Goal: Transaction & Acquisition: Obtain resource

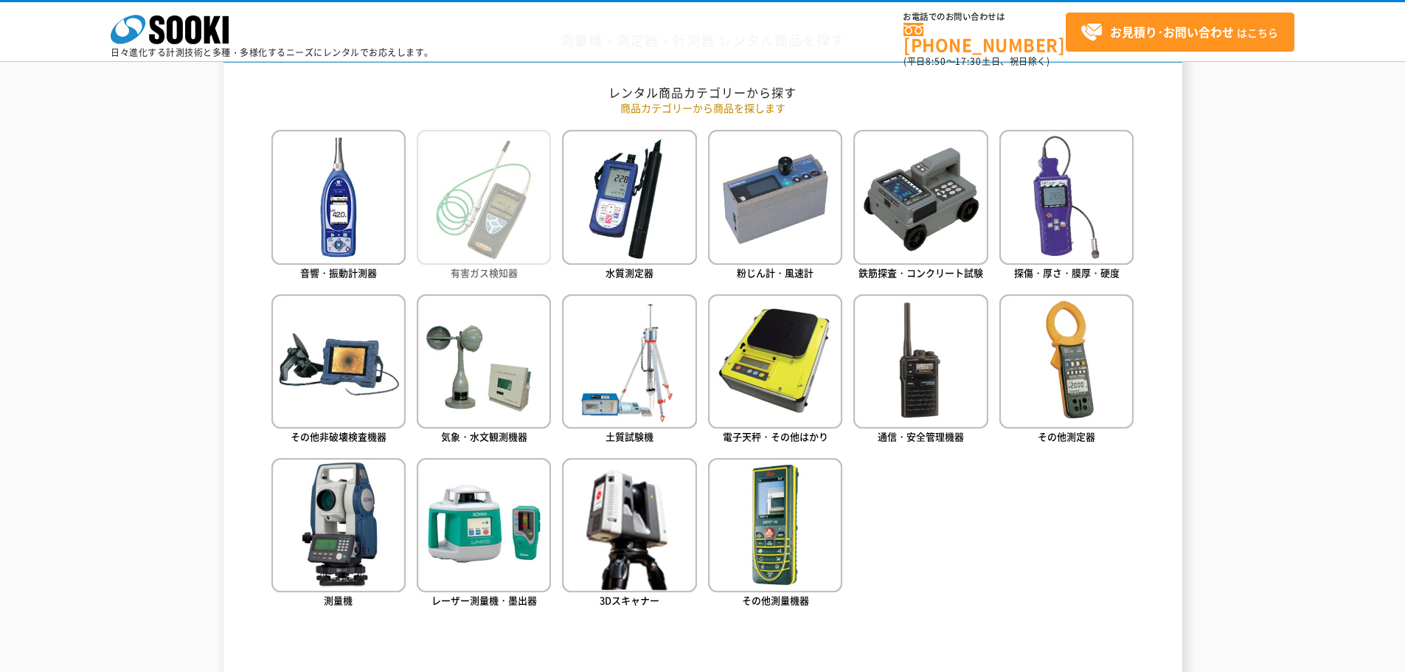
scroll to position [664, 0]
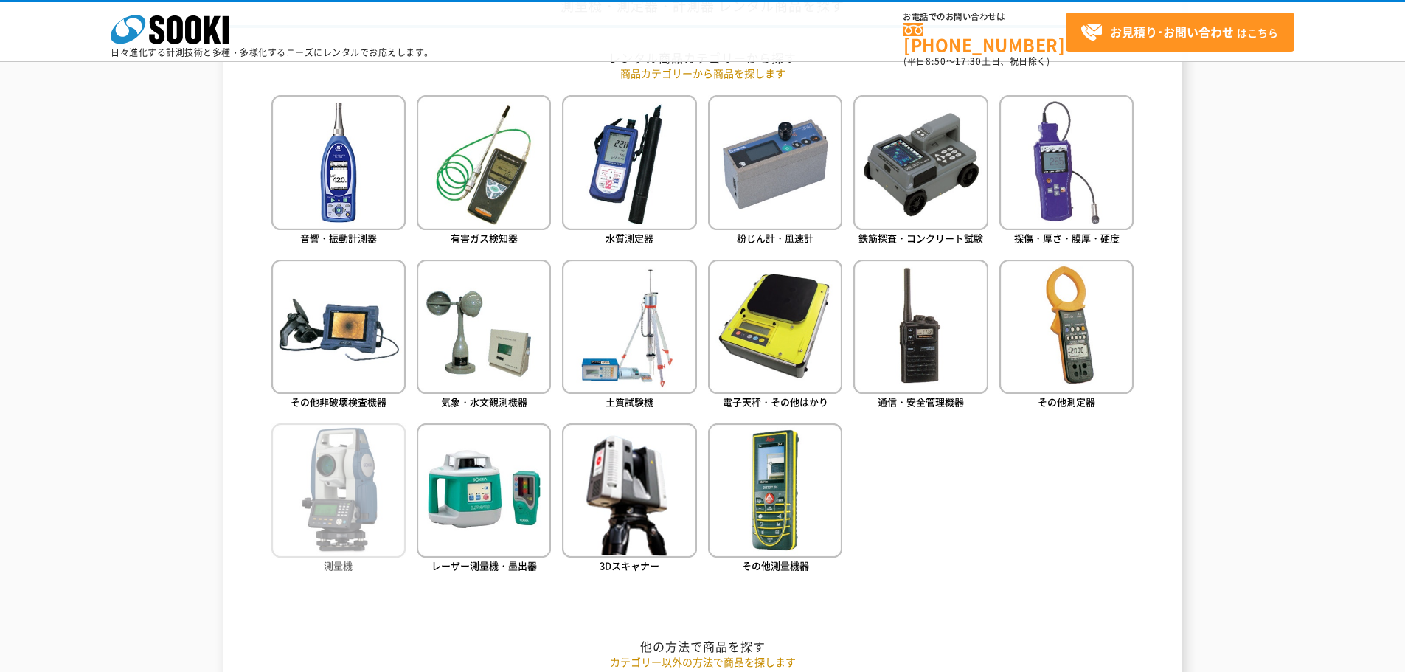
click at [358, 531] on img at bounding box center [338, 490] width 134 height 134
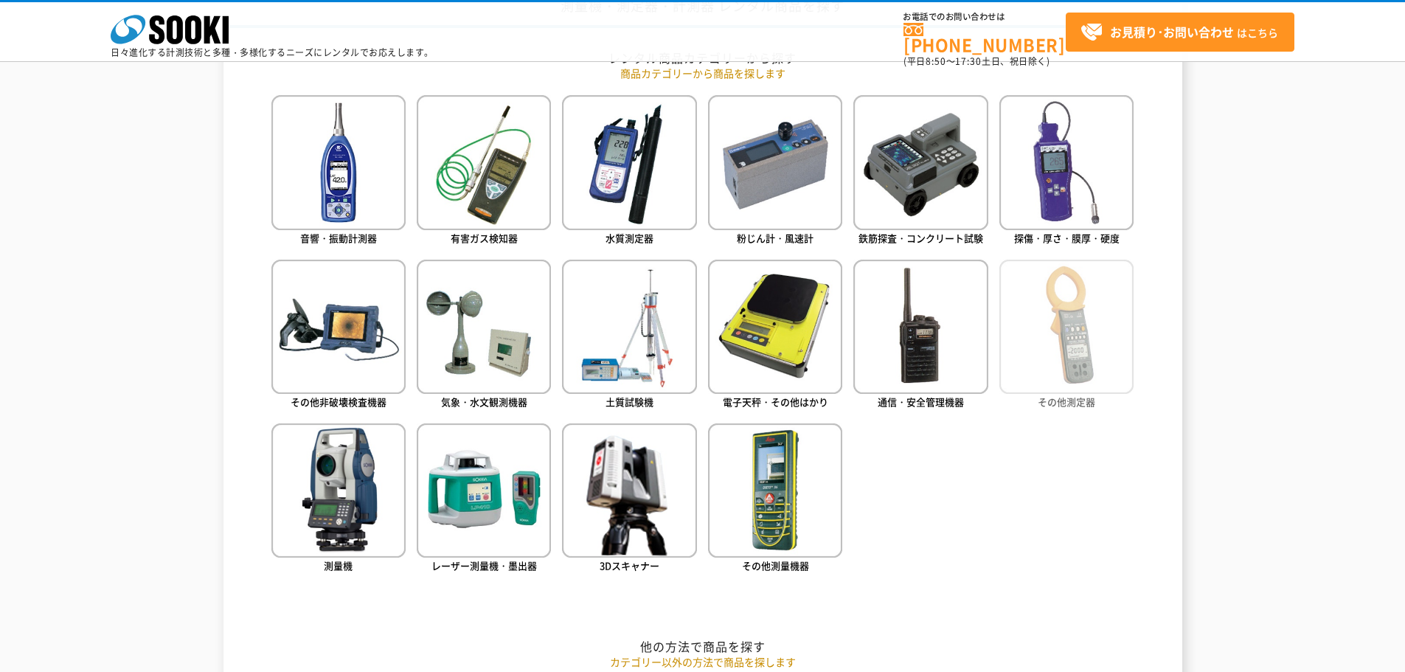
click at [1082, 329] on img at bounding box center [1066, 327] width 134 height 134
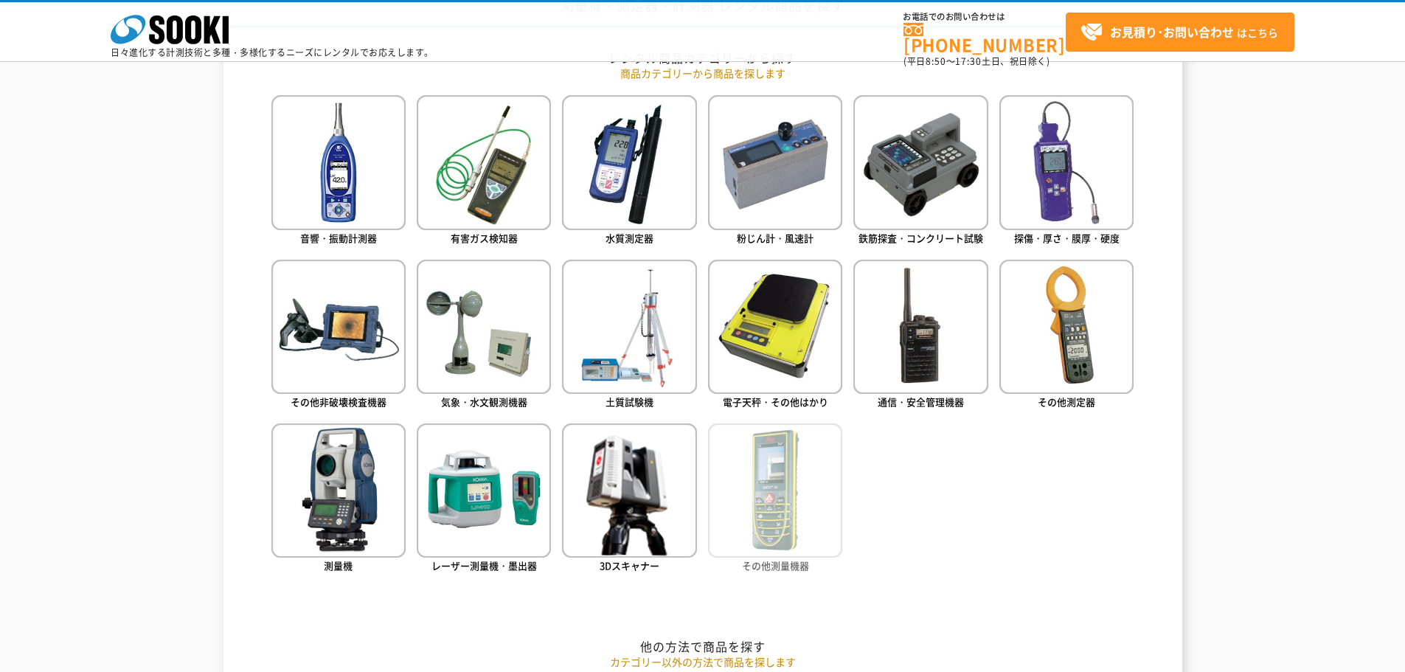
click at [756, 496] on img at bounding box center [775, 490] width 134 height 134
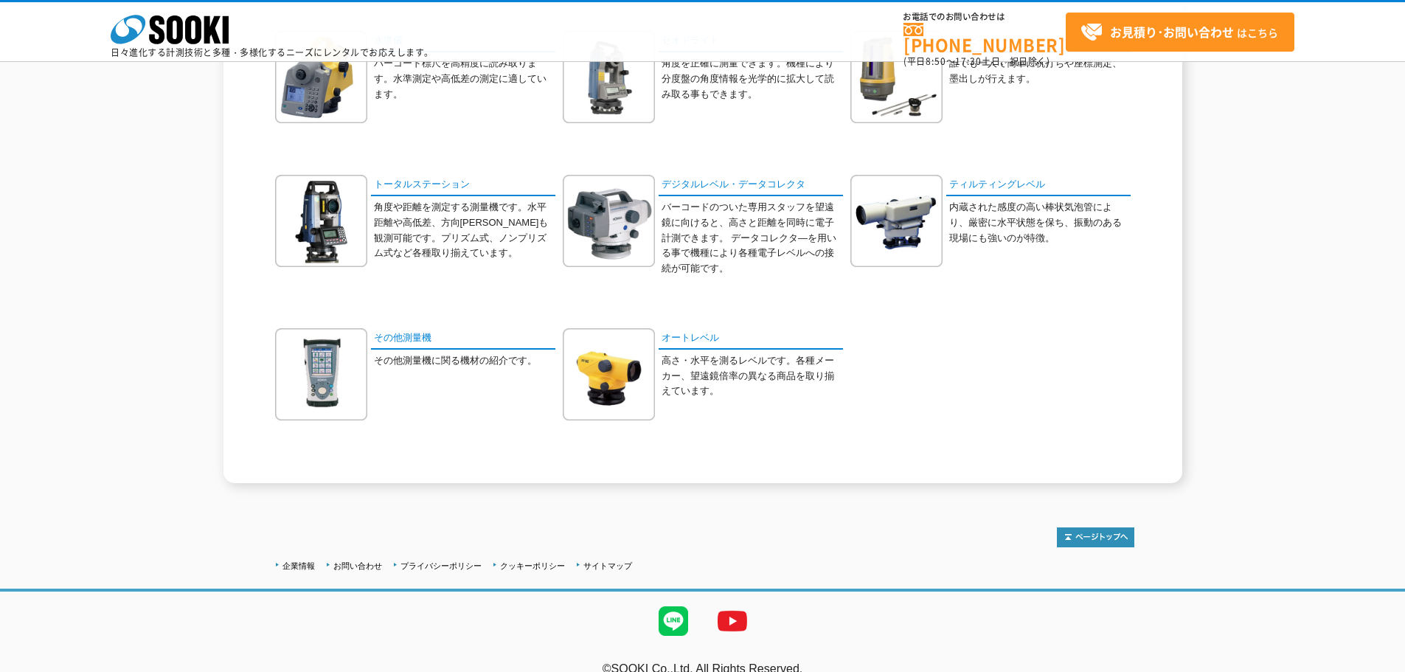
scroll to position [221, 0]
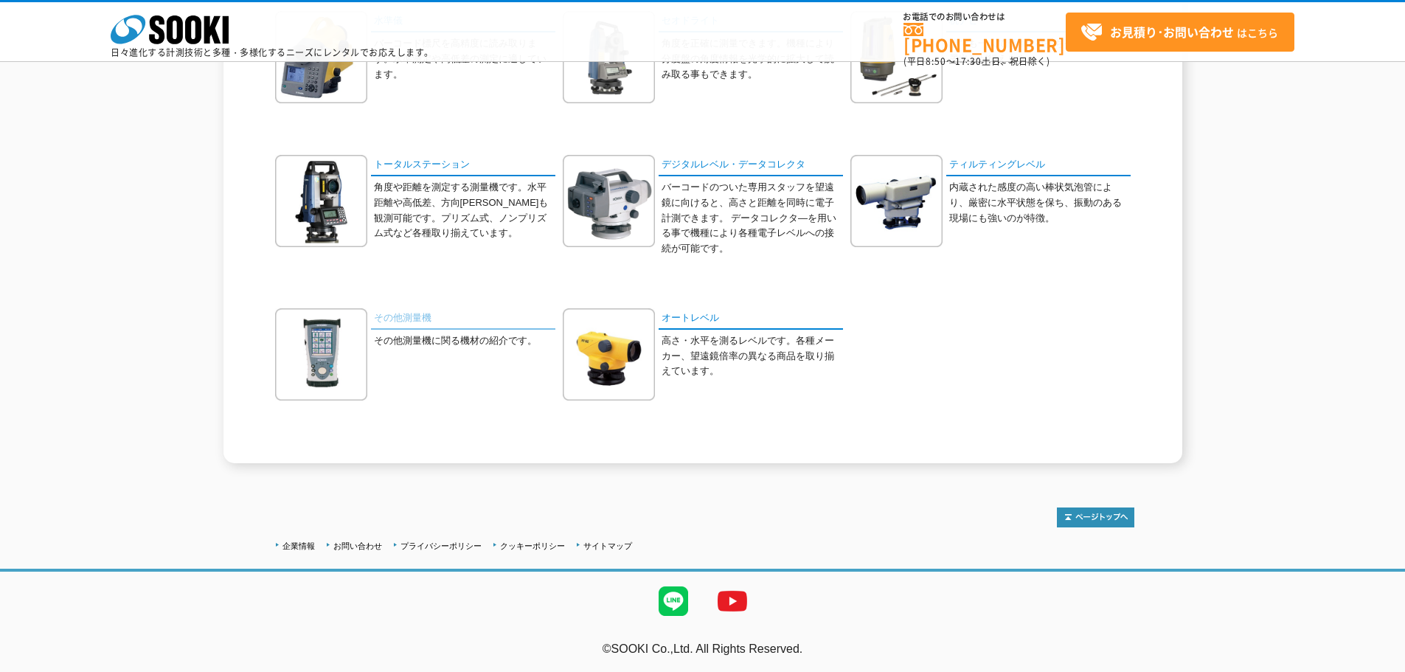
click at [413, 324] on link "その他測量機" at bounding box center [463, 318] width 184 height 21
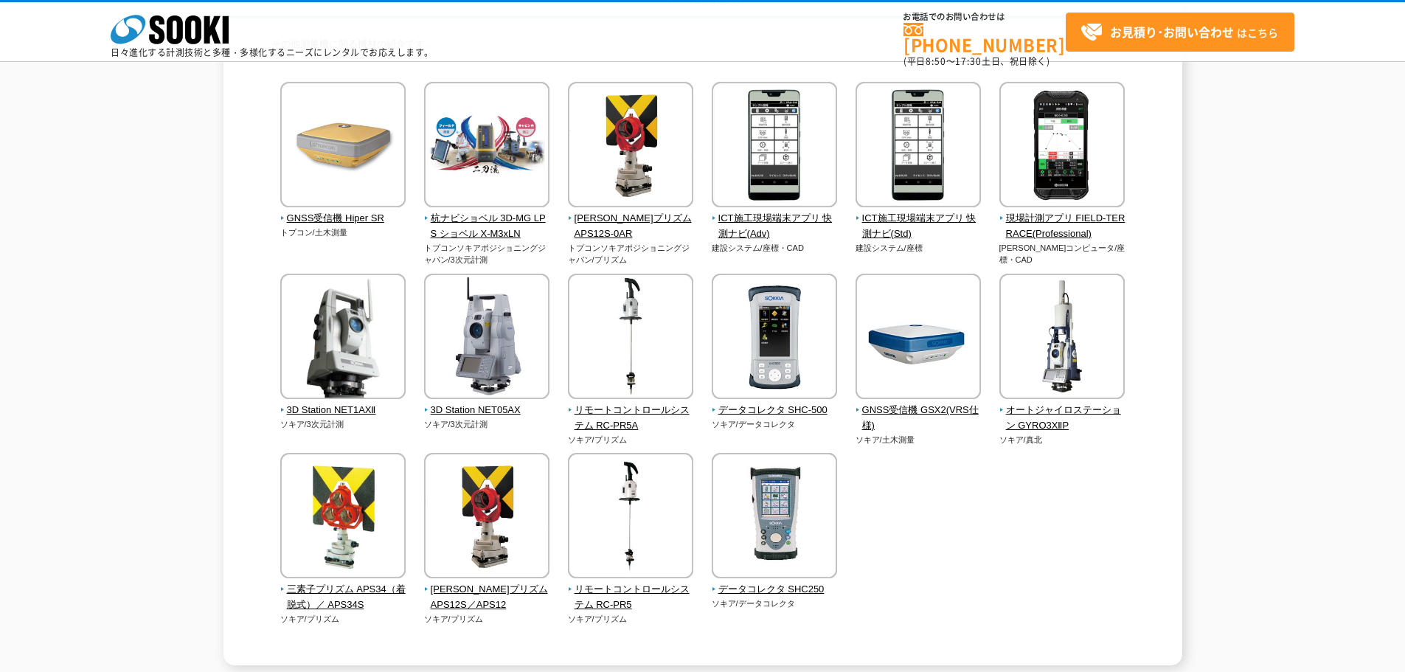
scroll to position [147, 0]
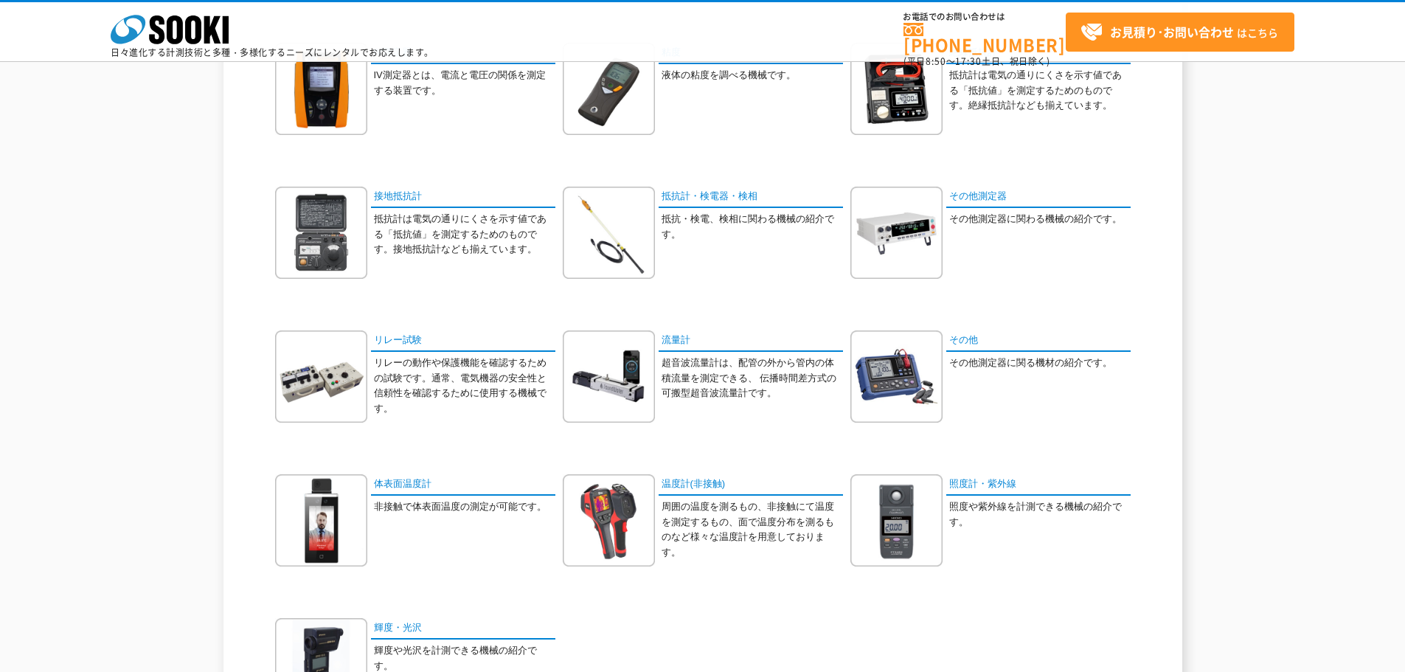
scroll to position [590, 0]
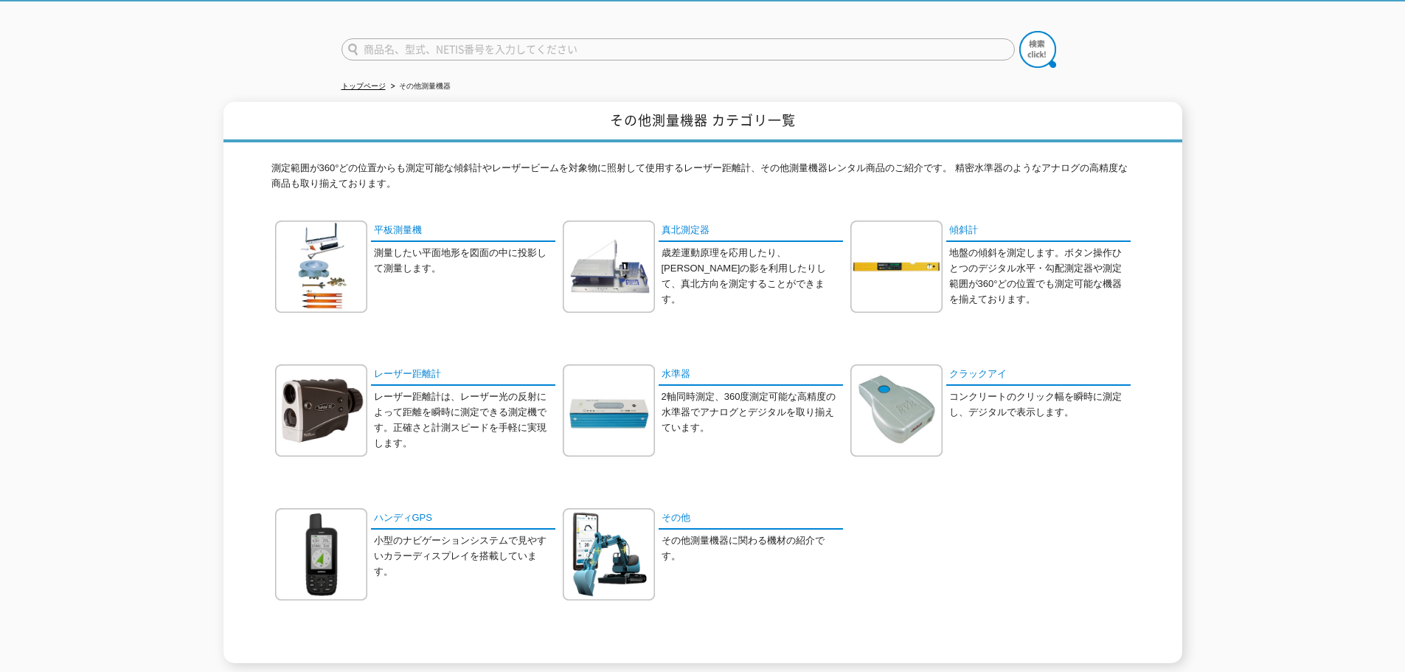
scroll to position [80, 0]
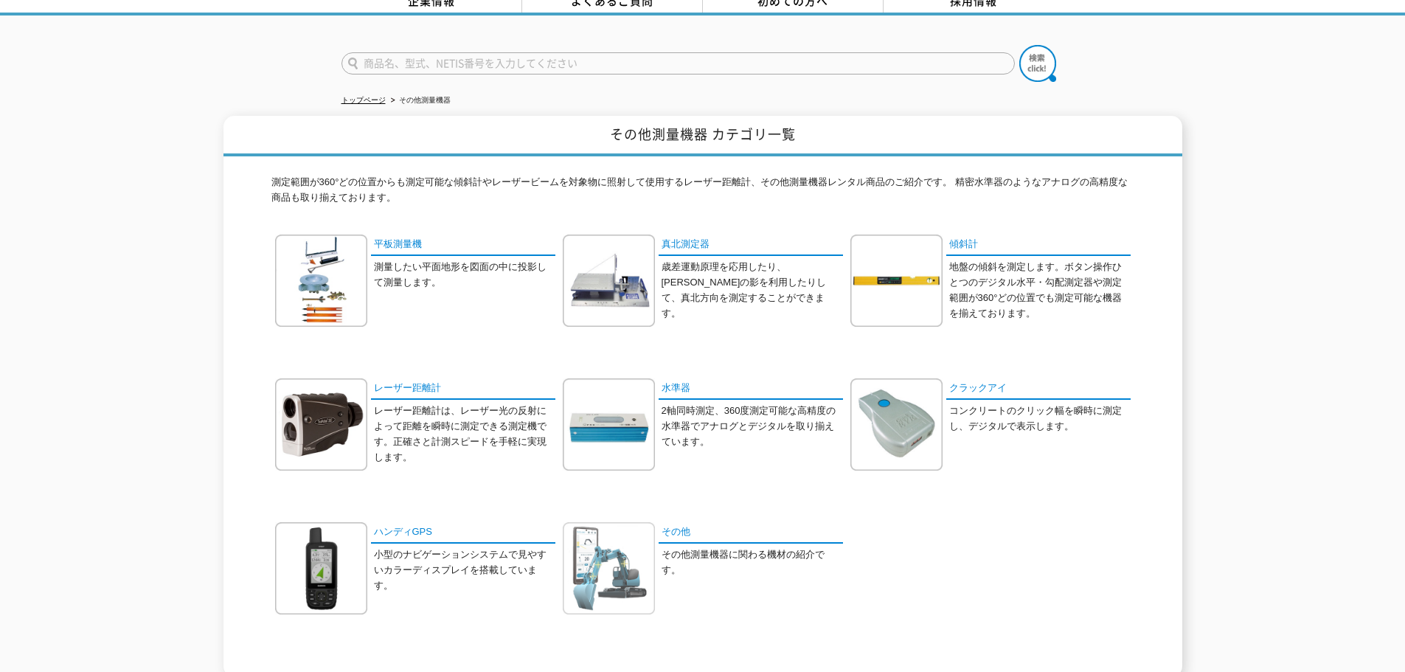
click at [611, 539] on img at bounding box center [609, 568] width 92 height 92
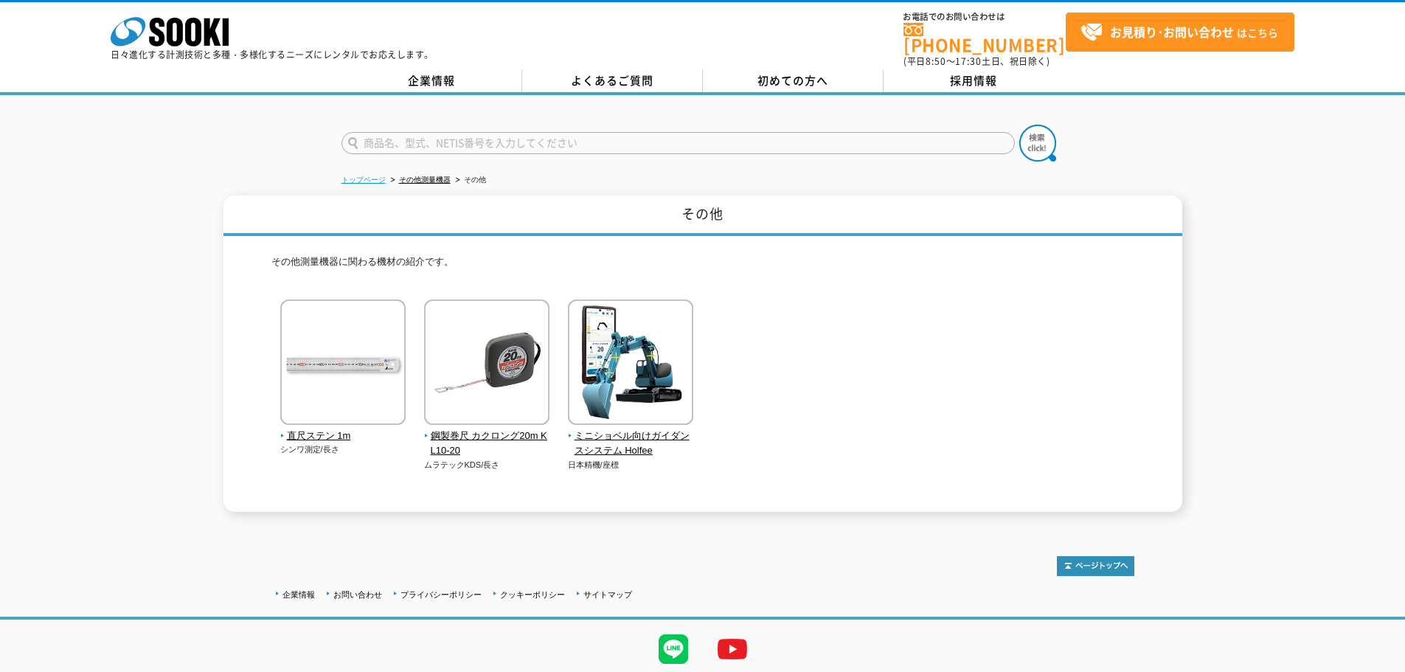
click at [371, 175] on link "トップページ" at bounding box center [363, 179] width 44 height 8
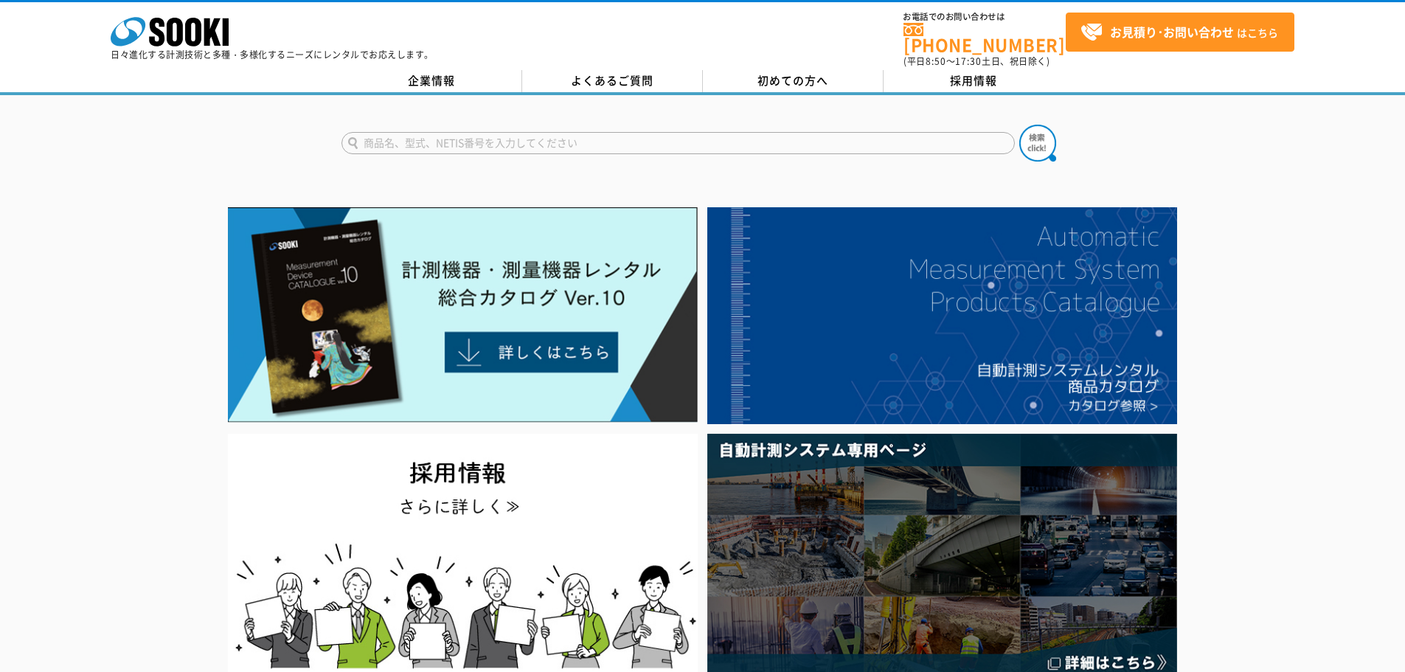
click at [462, 143] on input "text" at bounding box center [677, 143] width 673 height 22
type input "LC-6000"
click at [1019, 125] on button at bounding box center [1037, 143] width 37 height 37
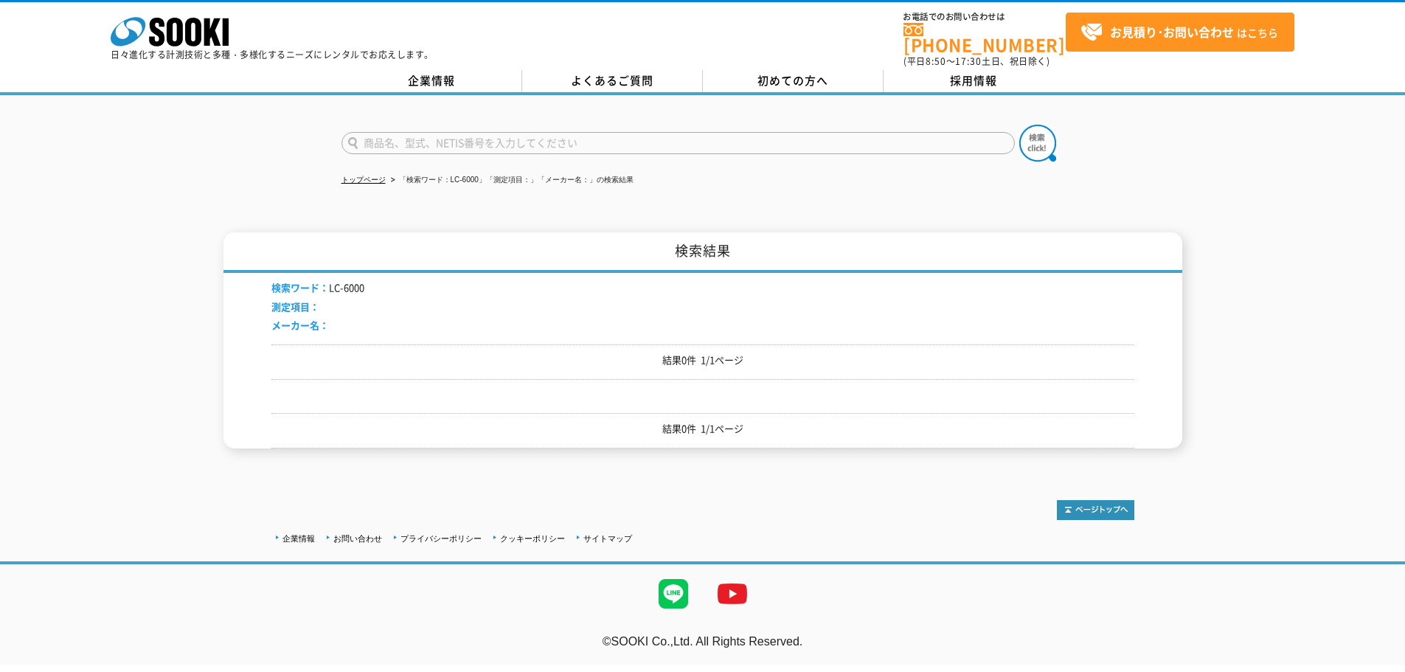
click at [413, 132] on input "text" at bounding box center [677, 143] width 673 height 22
type input "LC-5000"
click at [1019, 125] on button at bounding box center [1037, 143] width 37 height 37
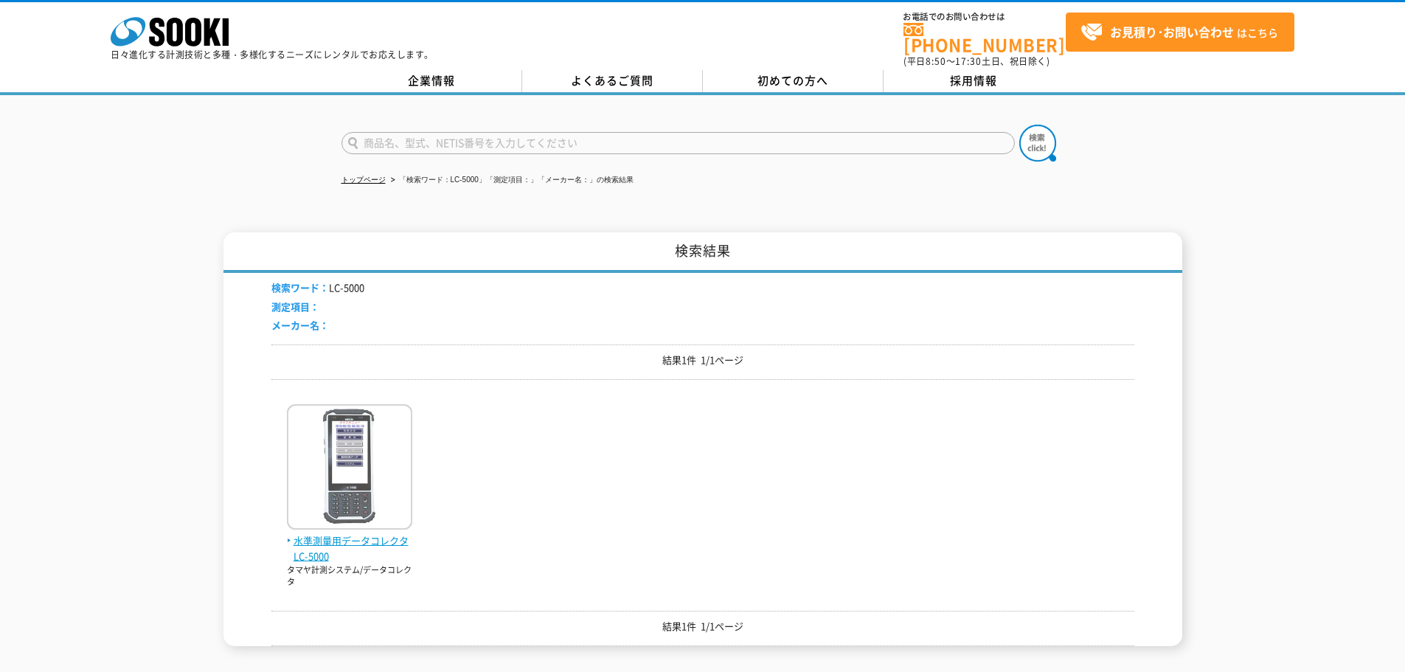
click at [355, 492] on img at bounding box center [349, 468] width 125 height 129
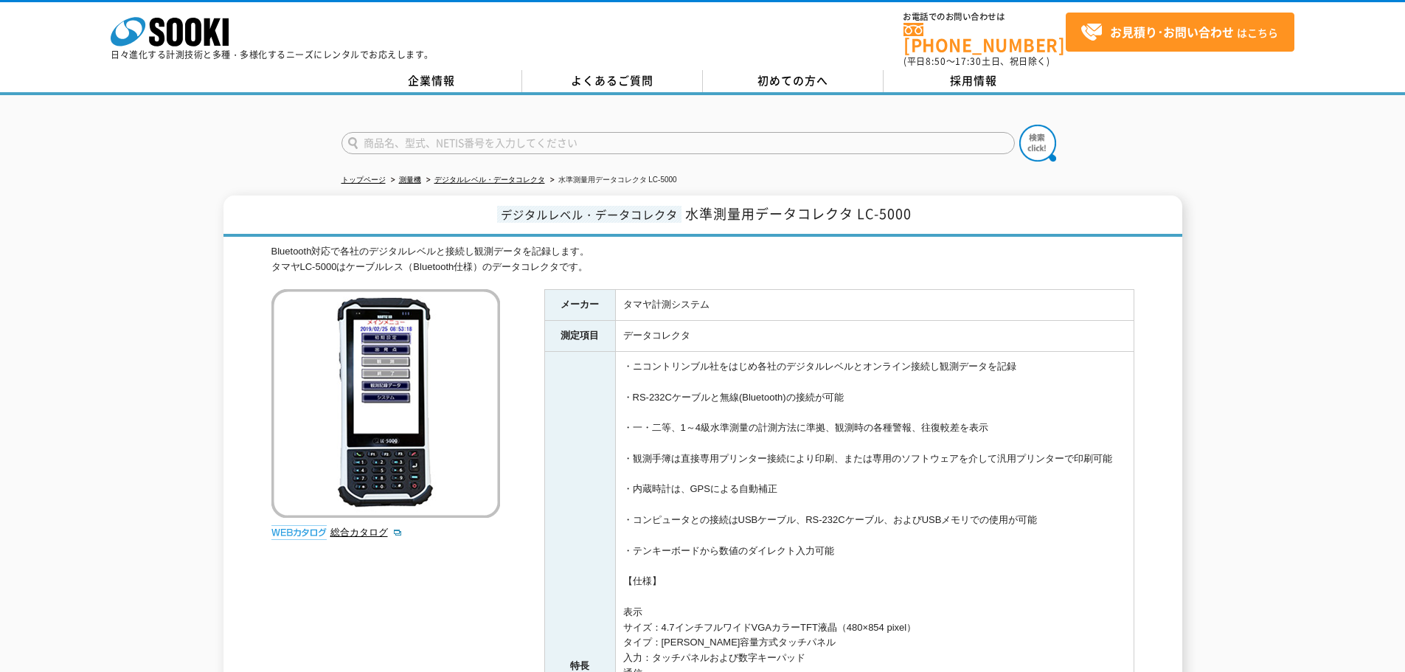
click at [591, 224] on h1 "デジタルレベル・データコレクタ 水準測量用データコレクタ LC-5000" at bounding box center [702, 215] width 958 height 41
click at [187, 34] on icon at bounding box center [193, 32] width 16 height 29
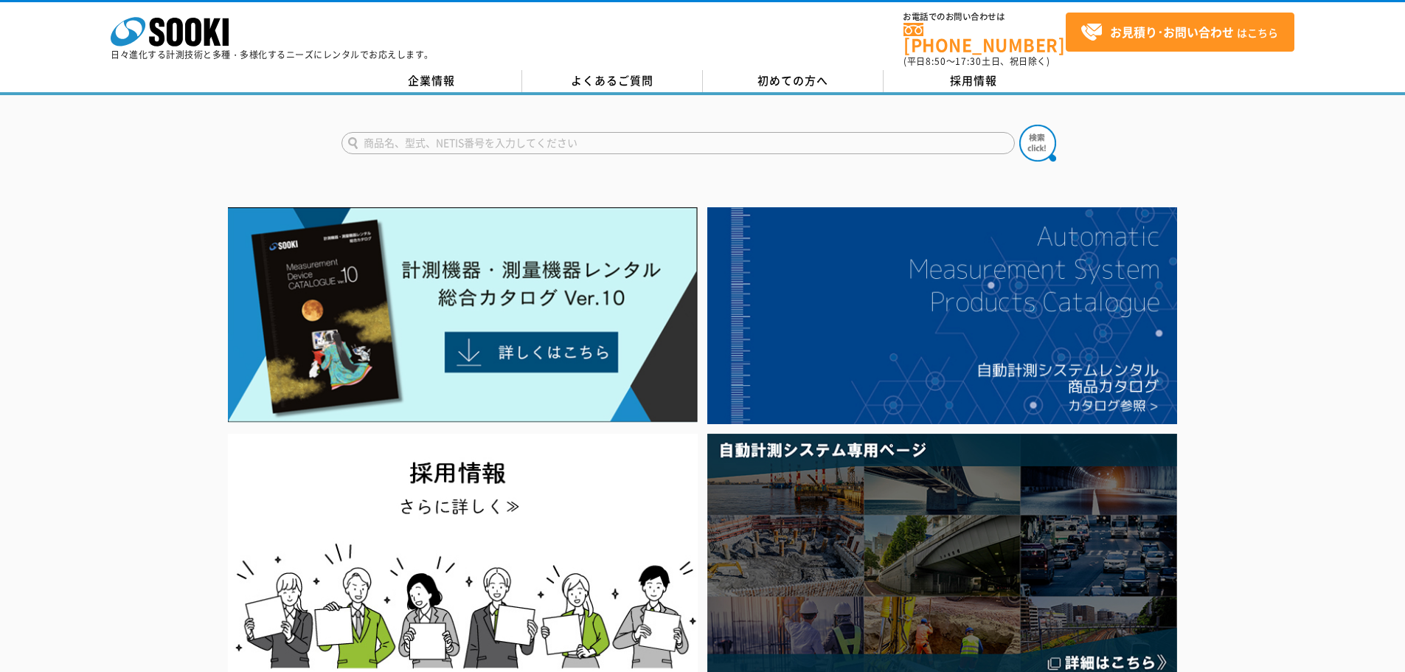
click at [567, 132] on input "text" at bounding box center [677, 143] width 673 height 22
